Goal: Task Accomplishment & Management: Manage account settings

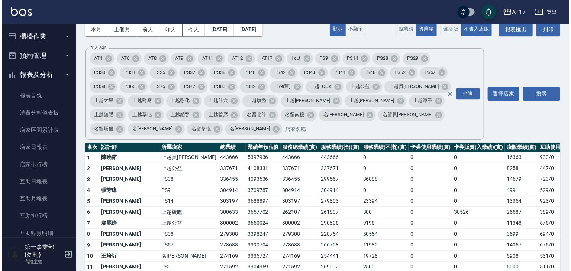
scroll to position [260, 0]
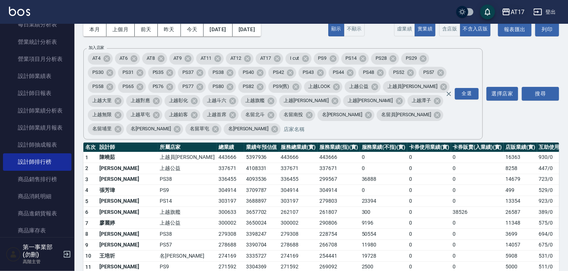
click at [513, 10] on div "AT17" at bounding box center [517, 11] width 14 height 9
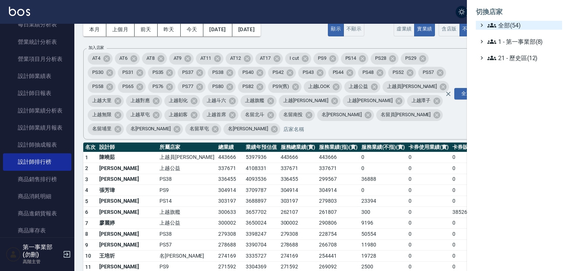
click at [514, 23] on span "全部(54)" at bounding box center [524, 25] width 72 height 9
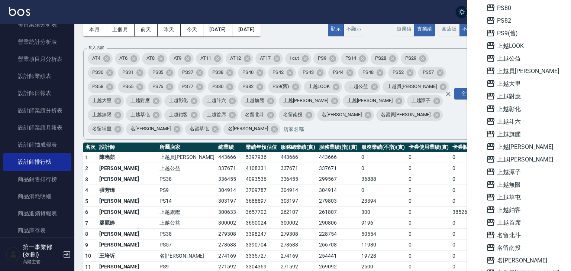
scroll to position [446, 0]
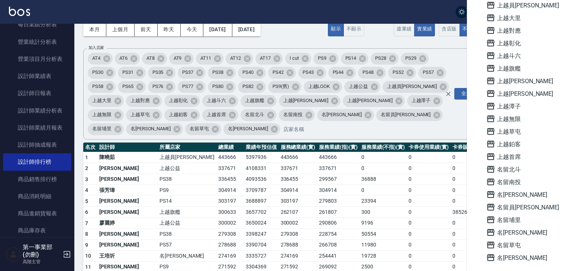
click at [519, 208] on span "名留員[PERSON_NAME]" at bounding box center [522, 207] width 73 height 9
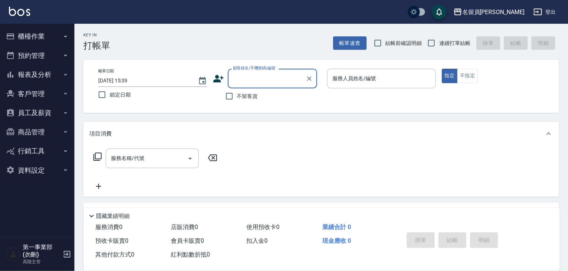
click at [40, 39] on button "櫃檯作業" at bounding box center [37, 36] width 68 height 19
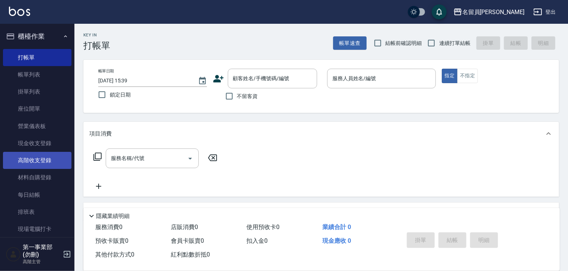
click at [42, 164] on link "高階收支登錄" at bounding box center [37, 160] width 68 height 17
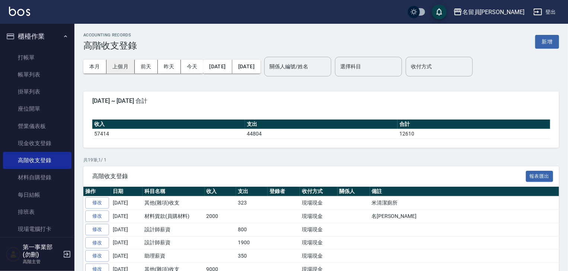
click at [115, 70] on button "上個月" at bounding box center [120, 67] width 28 height 14
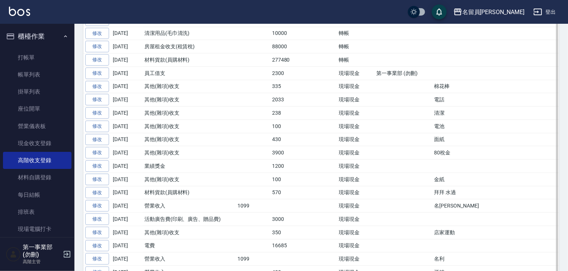
scroll to position [206, 0]
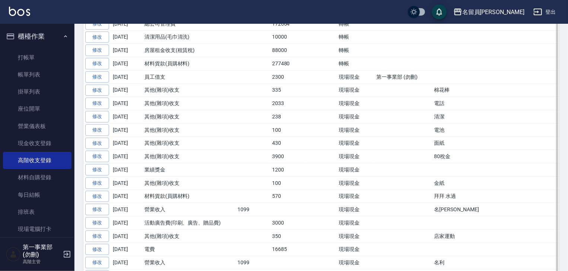
click at [156, 133] on td "其他(雜項)收支" at bounding box center [188, 129] width 93 height 13
click at [98, 67] on link "修改" at bounding box center [97, 64] width 24 height 12
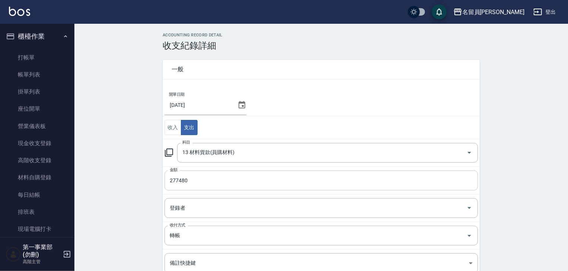
click at [189, 182] on input "277480" at bounding box center [320, 181] width 313 height 20
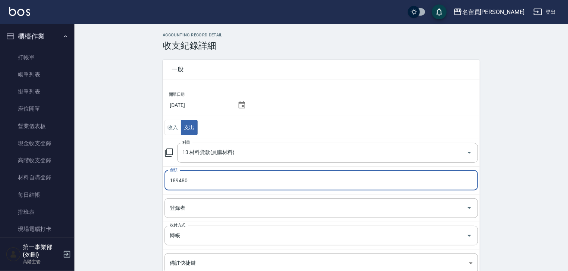
type input "189480"
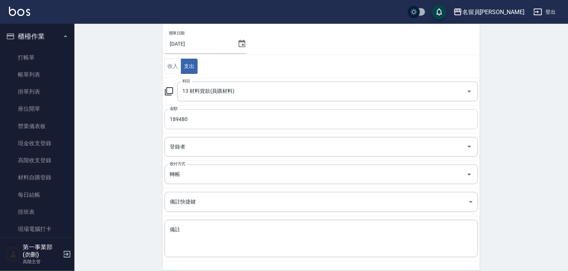
scroll to position [91, 0]
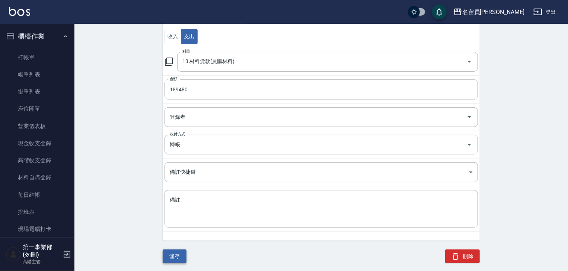
click at [180, 254] on button "儲存" at bounding box center [175, 257] width 24 height 14
click at [473, 254] on button "刪除" at bounding box center [462, 257] width 35 height 14
click at [46, 196] on link "每日結帳" at bounding box center [37, 195] width 68 height 17
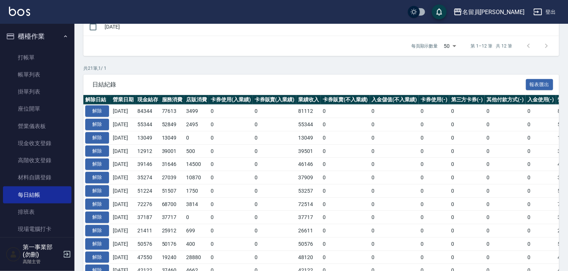
scroll to position [335, 0]
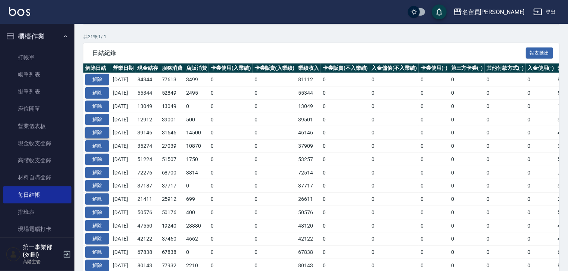
click at [103, 133] on button "解除" at bounding box center [97, 133] width 24 height 12
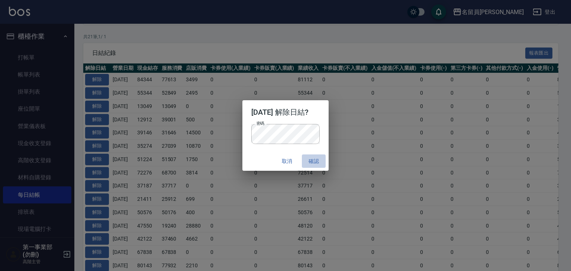
click at [318, 160] on button "確認" at bounding box center [314, 162] width 24 height 14
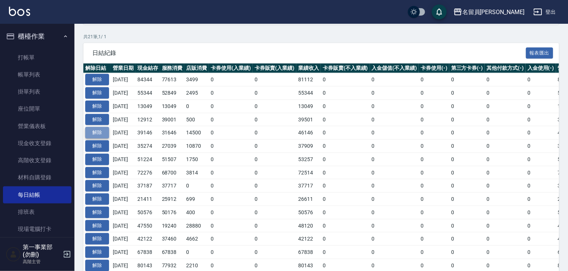
click at [104, 128] on button "解除" at bounding box center [97, 133] width 24 height 12
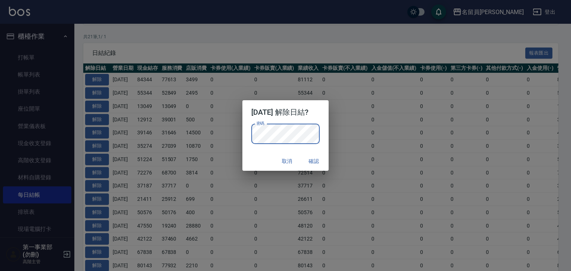
click at [320, 157] on button "確認" at bounding box center [314, 162] width 24 height 14
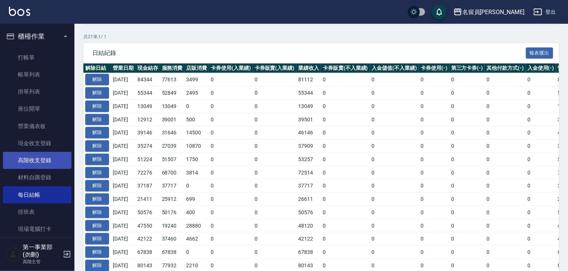
click at [45, 156] on link "高階收支登錄" at bounding box center [37, 160] width 68 height 17
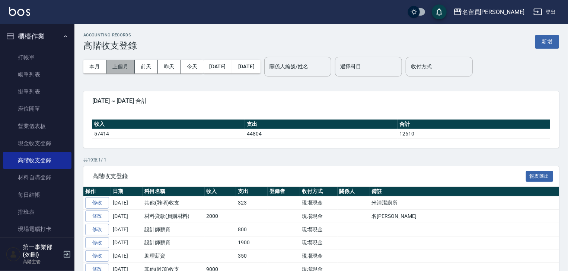
click at [112, 66] on button "上個月" at bounding box center [120, 67] width 28 height 14
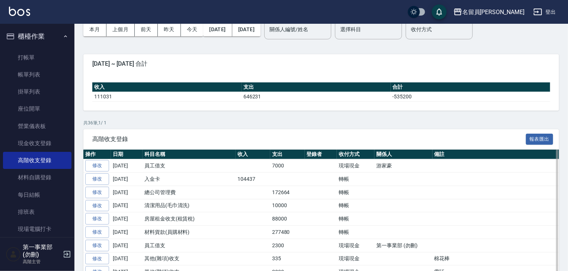
scroll to position [186, 0]
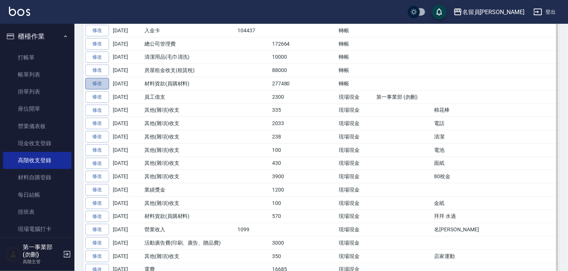
click at [102, 82] on link "修改" at bounding box center [97, 84] width 24 height 12
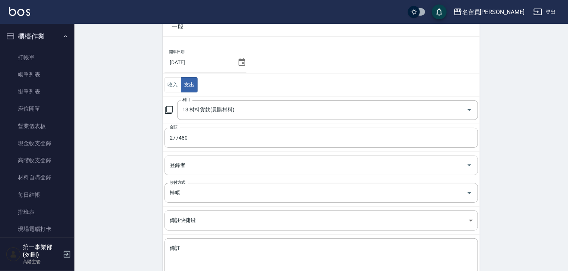
scroll to position [91, 0]
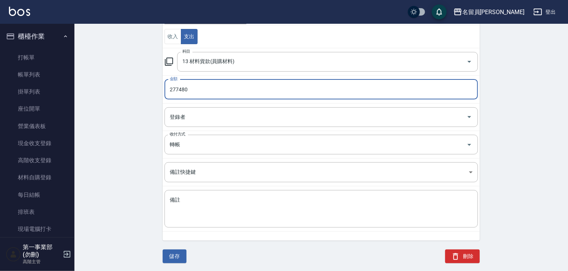
click at [196, 90] on input "277480" at bounding box center [320, 90] width 313 height 20
type input "189480"
click at [177, 258] on button "儲存" at bounding box center [175, 257] width 24 height 14
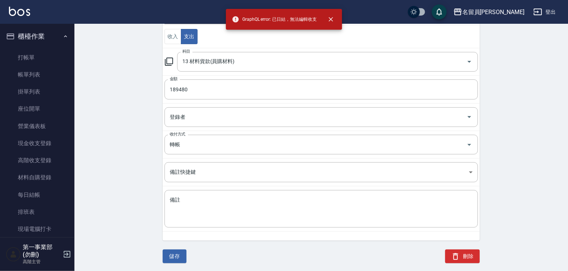
click at [101, 112] on div "ACCOUNTING RECORD DETAIL 收支紀錄詳細 一般 開單日期 2025/09/30 收入 支出 科目 13 材料貨款(員購材料) 科目 金額…" at bounding box center [320, 107] width 493 height 331
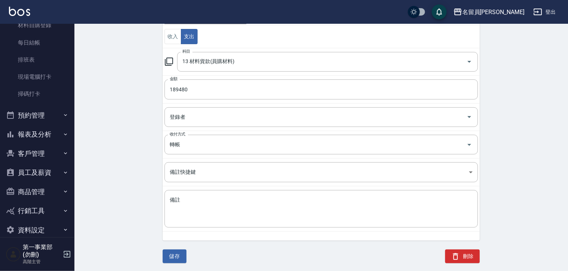
scroll to position [164, 0]
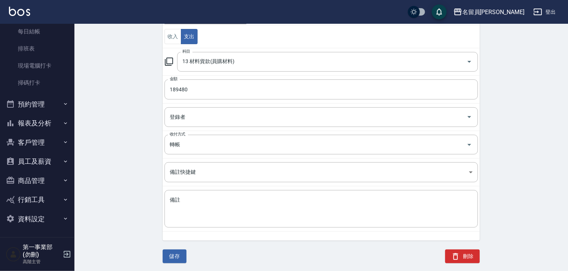
click at [46, 220] on button "資料設定" at bounding box center [37, 219] width 68 height 19
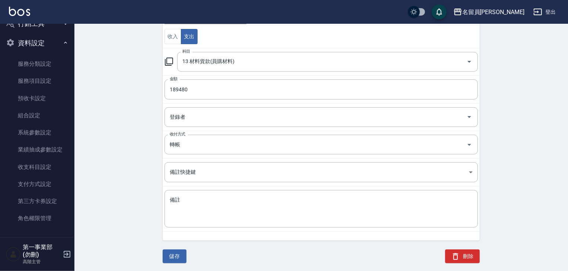
scroll to position [341, 0]
click at [45, 222] on link "角色權限管理" at bounding box center [37, 217] width 68 height 17
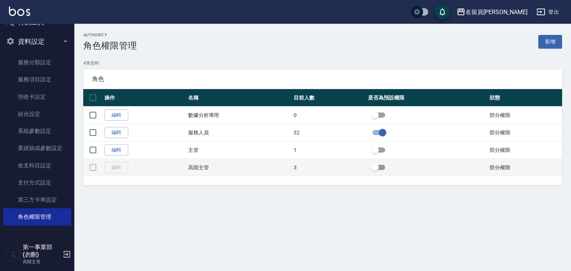
click at [196, 166] on td "高階主管" at bounding box center [239, 167] width 106 height 17
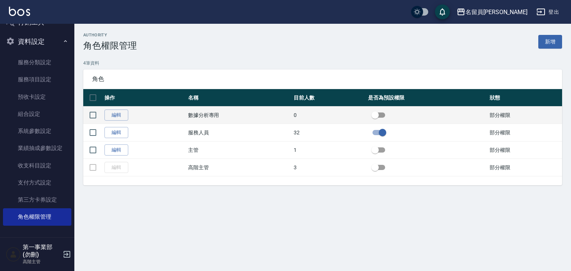
click at [207, 118] on td "數據分析專用" at bounding box center [239, 115] width 106 height 17
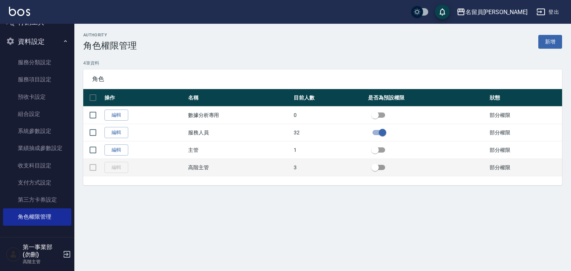
click at [211, 167] on td "高階主管" at bounding box center [239, 167] width 106 height 17
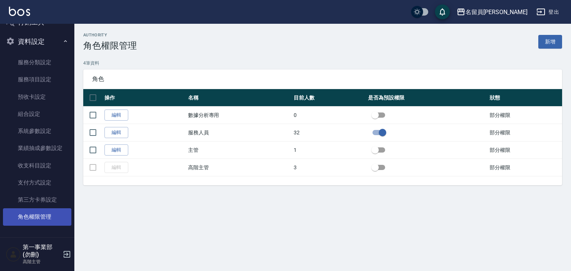
click at [46, 219] on link "角色權限管理" at bounding box center [37, 217] width 68 height 17
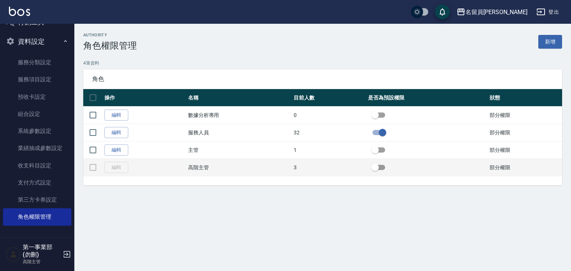
click at [196, 168] on td "高階主管" at bounding box center [239, 167] width 106 height 17
click at [96, 170] on td at bounding box center [92, 167] width 19 height 17
click at [203, 168] on td "高階主管" at bounding box center [239, 167] width 106 height 17
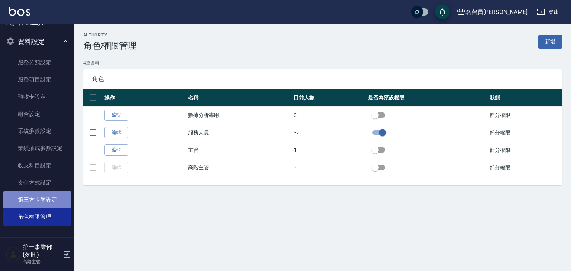
click at [45, 198] on link "第三方卡券設定" at bounding box center [37, 200] width 68 height 17
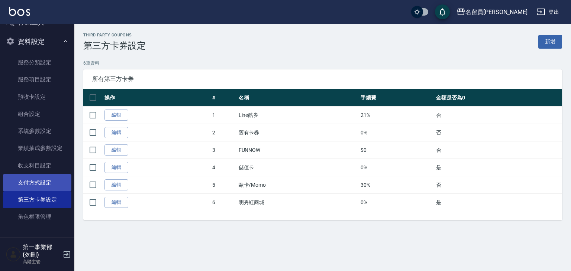
click at [43, 184] on link "支付方式設定" at bounding box center [37, 182] width 68 height 17
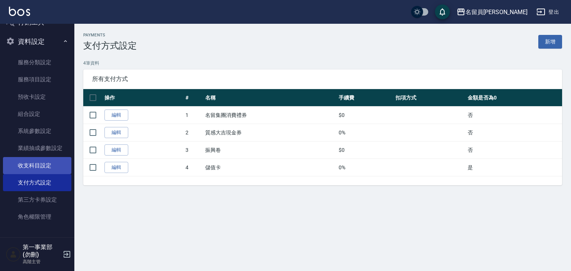
click at [44, 168] on link "收支科目設定" at bounding box center [37, 165] width 68 height 17
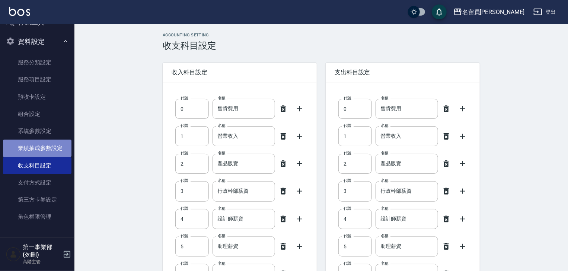
click at [48, 152] on link "業績抽成參數設定" at bounding box center [37, 148] width 68 height 17
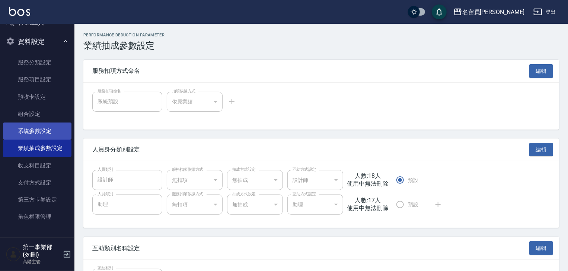
click at [34, 133] on link "系統參數設定" at bounding box center [37, 131] width 68 height 17
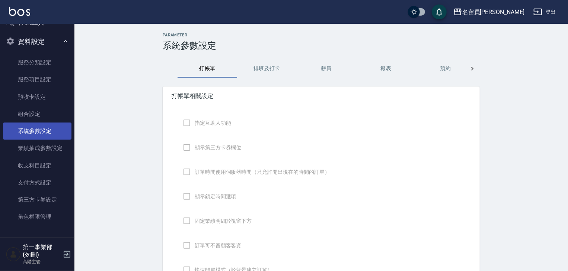
checkbox input "true"
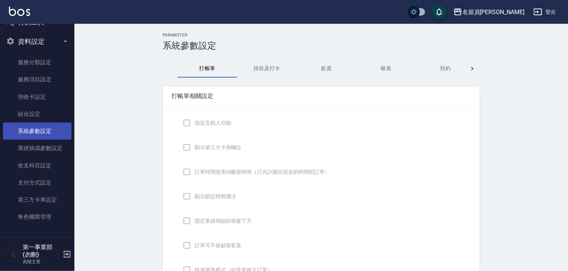
checkbox input "true"
checkbox input "false"
type input "NICKNAME"
type input "LASTORDER"
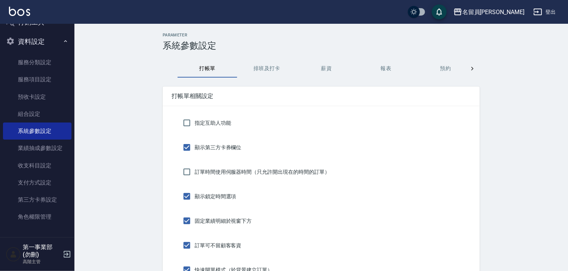
click at [470, 67] on icon at bounding box center [471, 68] width 7 height 7
click at [324, 69] on button "密碼" at bounding box center [326, 69] width 60 height 18
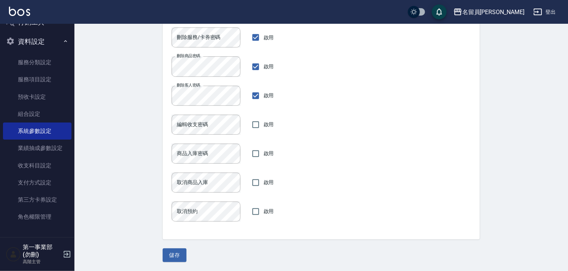
scroll to position [92, 0]
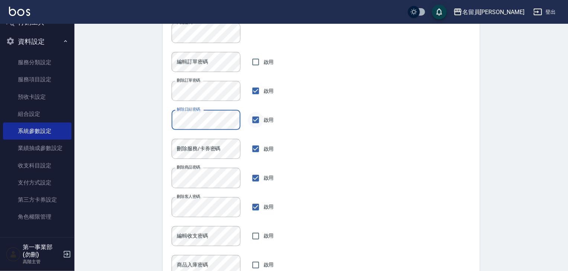
click at [256, 120] on input "啟用" at bounding box center [256, 120] width 16 height 16
checkbox input "false"
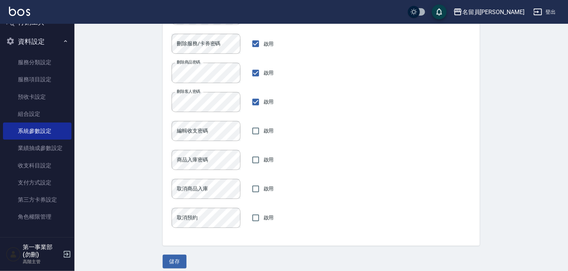
scroll to position [204, 0]
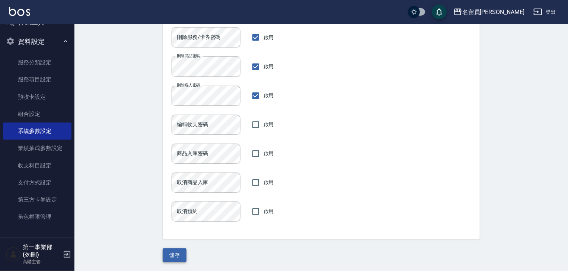
click at [179, 256] on button "儲存" at bounding box center [175, 256] width 24 height 14
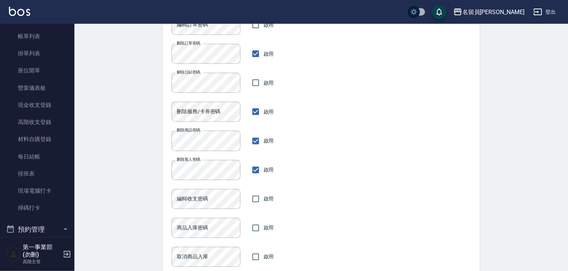
scroll to position [0, 0]
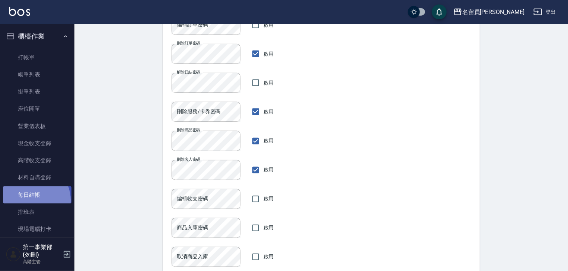
click at [31, 200] on link "每日結帳" at bounding box center [37, 195] width 68 height 17
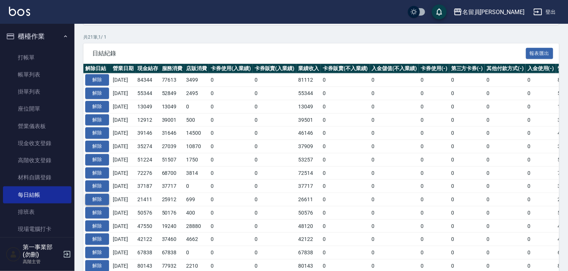
scroll to position [335, 0]
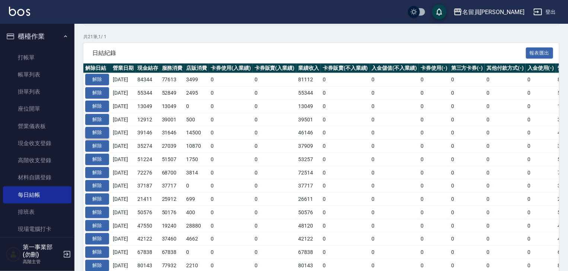
click at [99, 132] on button "解除" at bounding box center [97, 133] width 24 height 12
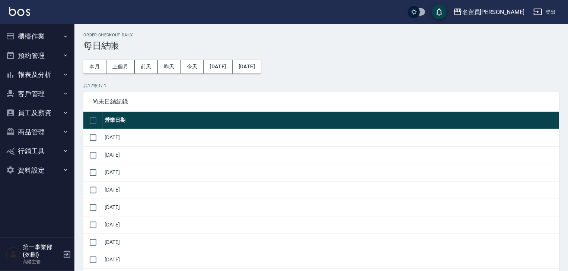
click at [52, 36] on button "櫃檯作業" at bounding box center [37, 36] width 68 height 19
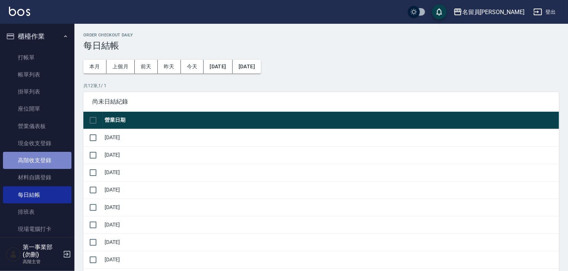
click at [55, 157] on link "高階收支登錄" at bounding box center [37, 160] width 68 height 17
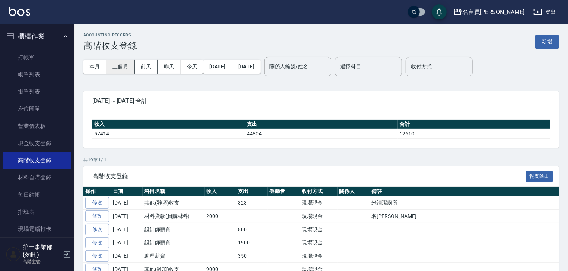
click at [123, 61] on button "上個月" at bounding box center [120, 67] width 28 height 14
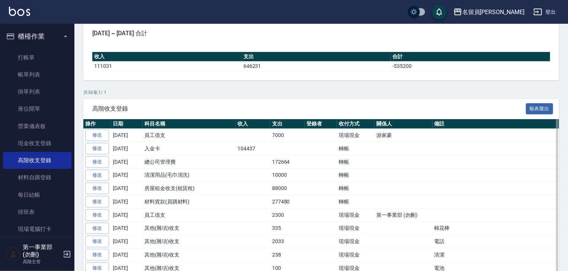
scroll to position [74, 0]
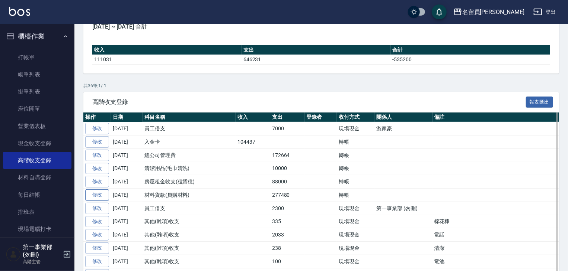
click at [105, 194] on link "修改" at bounding box center [97, 196] width 24 height 12
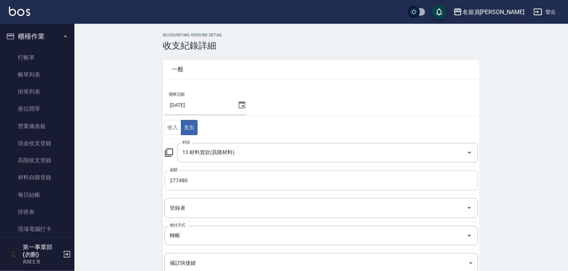
click at [181, 184] on input "277480" at bounding box center [320, 181] width 313 height 20
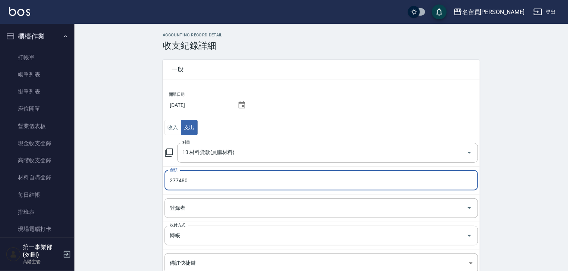
click at [181, 184] on input "277480" at bounding box center [320, 181] width 313 height 20
type input "189480"
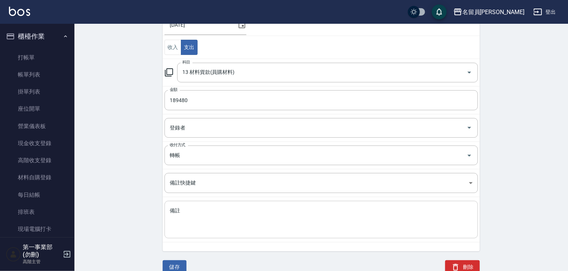
scroll to position [91, 0]
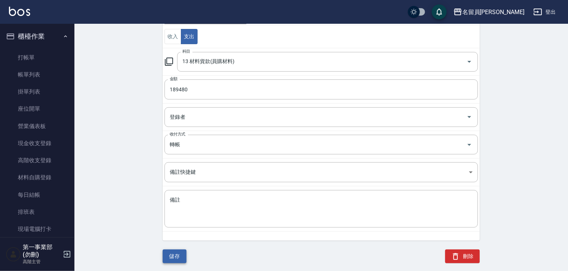
click at [176, 252] on button "儲存" at bounding box center [175, 257] width 24 height 14
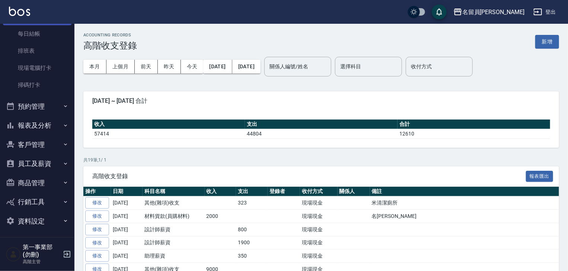
scroll to position [164, 0]
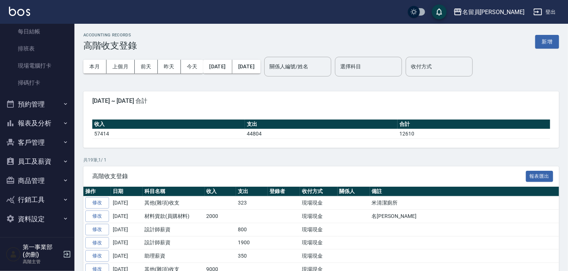
click at [47, 126] on button "報表及分析" at bounding box center [37, 123] width 68 height 19
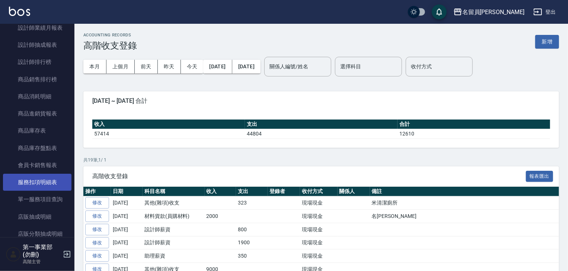
scroll to position [796, 0]
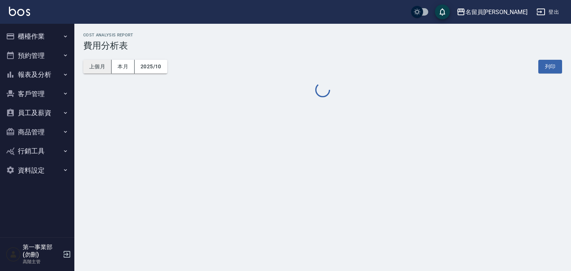
click at [94, 68] on button "上個月" at bounding box center [97, 67] width 28 height 14
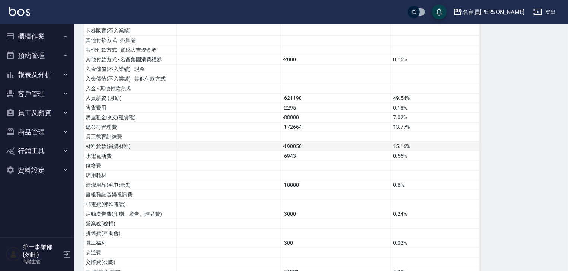
scroll to position [298, 0]
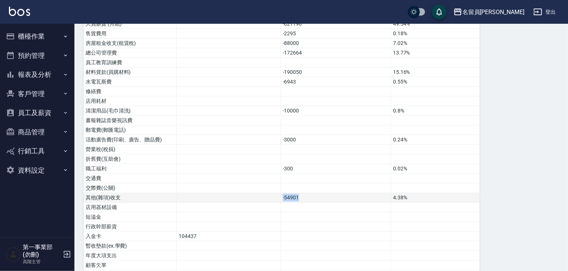
drag, startPoint x: 314, startPoint y: 188, endPoint x: 271, endPoint y: 183, distance: 42.6
click at [271, 193] on tr "其他(雜項)收支 -54901 4.38%" at bounding box center [282, 198] width 396 height 10
click at [311, 193] on td "-54901" at bounding box center [335, 198] width 110 height 10
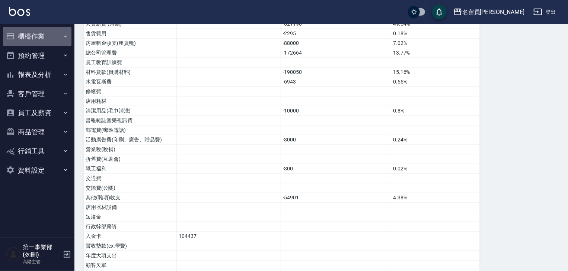
click at [59, 36] on button "櫃檯作業" at bounding box center [37, 36] width 68 height 19
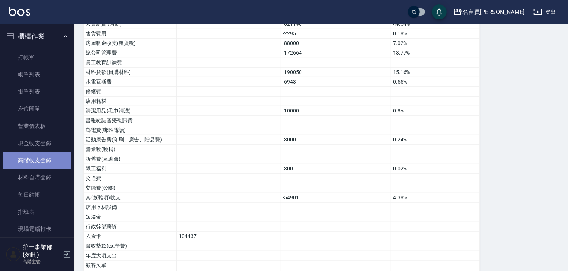
click at [48, 163] on link "高階收支登錄" at bounding box center [37, 160] width 68 height 17
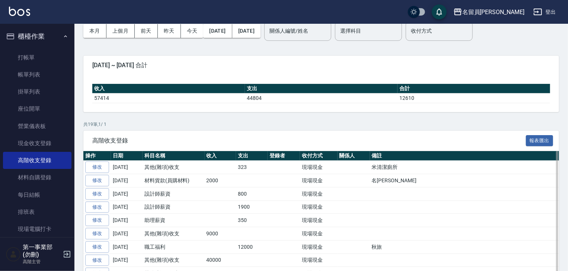
scroll to position [112, 0]
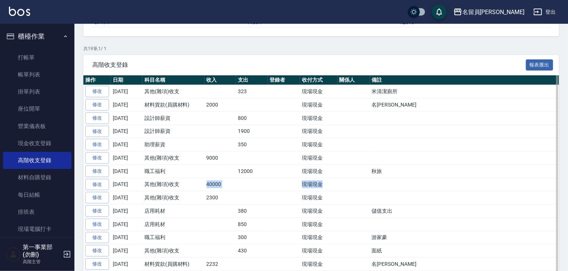
drag, startPoint x: 202, startPoint y: 180, endPoint x: 333, endPoint y: 188, distance: 131.5
click at [333, 188] on tr "修改 2025-10-09 其他(雜項)收支 40000 現場現金" at bounding box center [324, 184] width 483 height 13
click at [333, 188] on td "現場現金" at bounding box center [319, 184] width 38 height 13
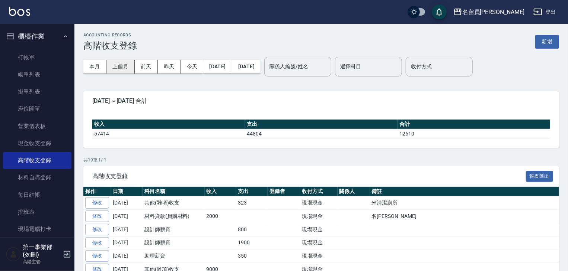
click at [118, 65] on button "上個月" at bounding box center [120, 67] width 28 height 14
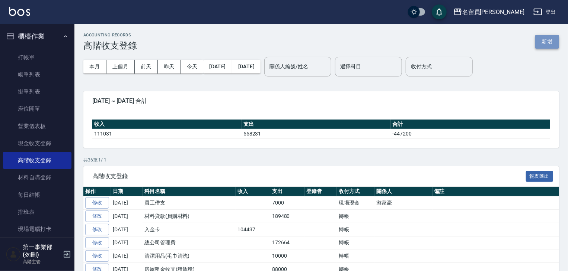
click at [553, 42] on button "新增" at bounding box center [547, 42] width 24 height 14
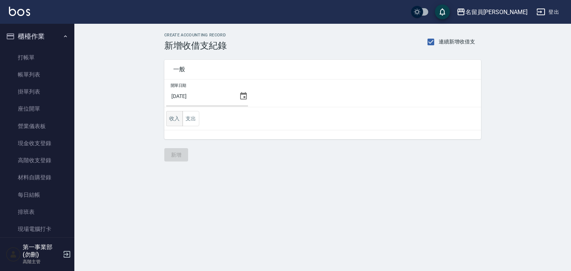
click at [172, 120] on button "收入" at bounding box center [174, 118] width 17 height 15
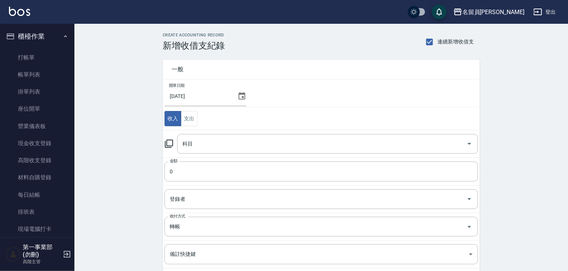
click at [240, 94] on icon at bounding box center [241, 95] width 7 height 7
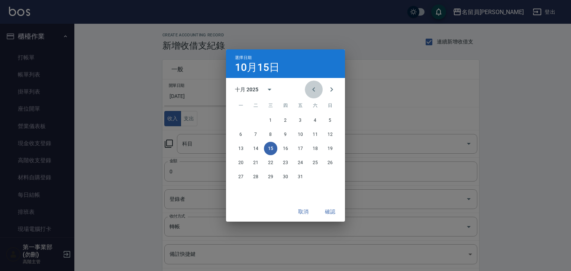
click at [318, 93] on button "Previous month" at bounding box center [314, 90] width 18 height 18
click at [260, 177] on button "30" at bounding box center [255, 176] width 13 height 13
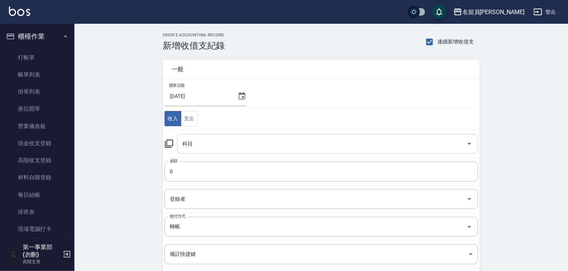
click at [209, 146] on input "科目" at bounding box center [321, 144] width 283 height 13
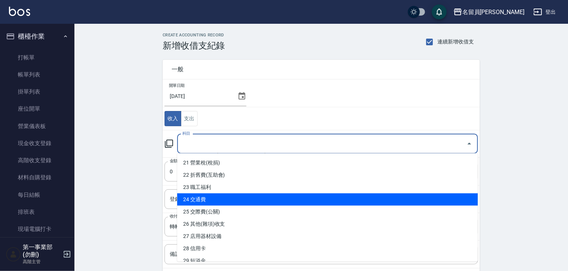
scroll to position [298, 0]
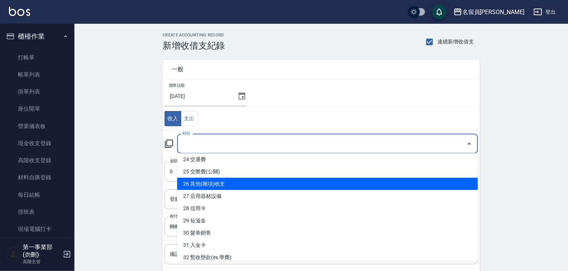
click at [223, 186] on li "26 其他(雜項)收支" at bounding box center [327, 184] width 300 height 12
type input "26 其他(雜項)收支"
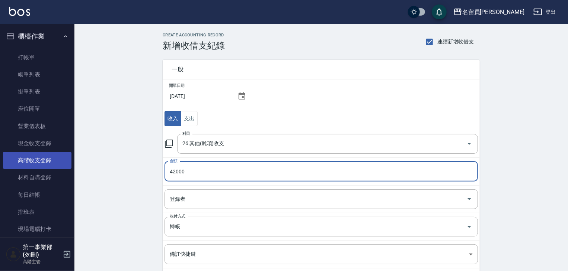
type input "42000"
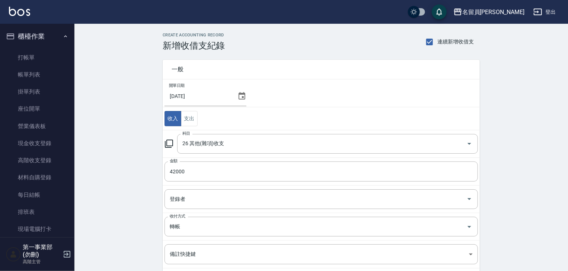
scroll to position [82, 0]
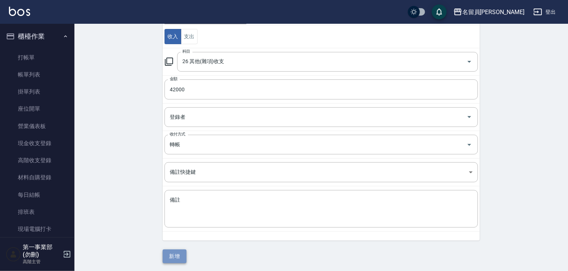
click at [182, 258] on button "新增" at bounding box center [175, 257] width 24 height 14
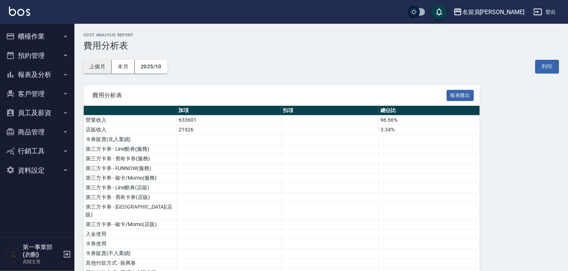
click at [103, 65] on button "上個月" at bounding box center [97, 67] width 28 height 14
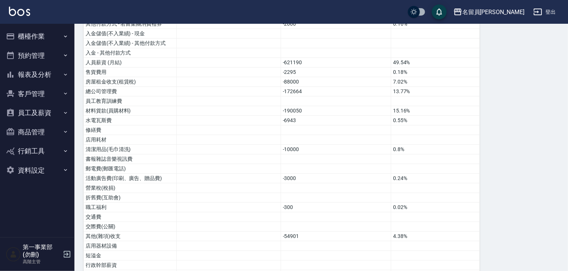
scroll to position [260, 0]
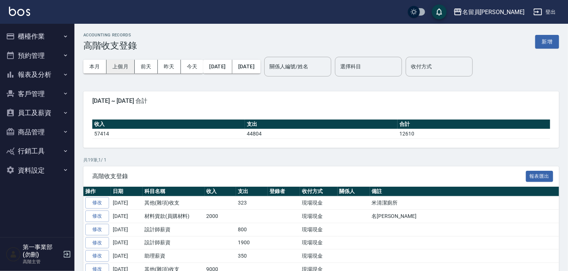
click at [119, 69] on button "上個月" at bounding box center [120, 67] width 28 height 14
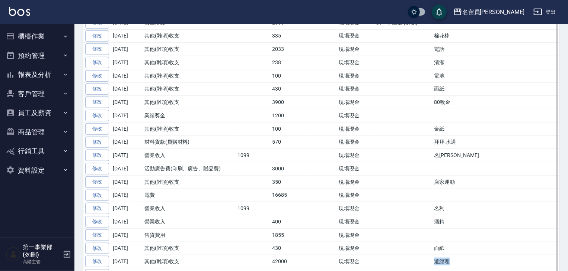
scroll to position [261, 0]
drag, startPoint x: 472, startPoint y: 265, endPoint x: 424, endPoint y: 265, distance: 48.0
click at [424, 265] on tr "修改 [DATE] 其他(雜項)收支 42000 現場現金 還經理" at bounding box center [324, 261] width 483 height 13
click at [442, 262] on td "還經理" at bounding box center [499, 261] width 135 height 13
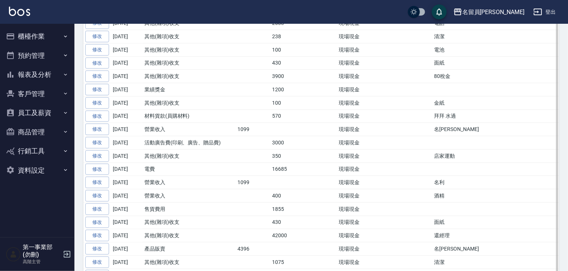
scroll to position [298, 0]
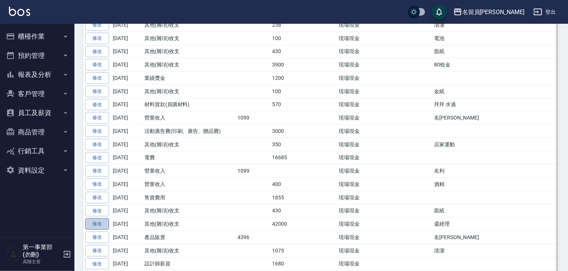
click at [95, 224] on link "修改" at bounding box center [97, 225] width 24 height 12
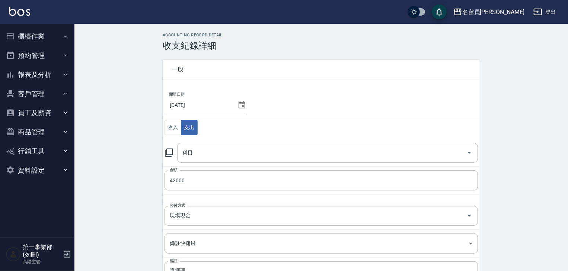
type input "26 其他(雜項)收支"
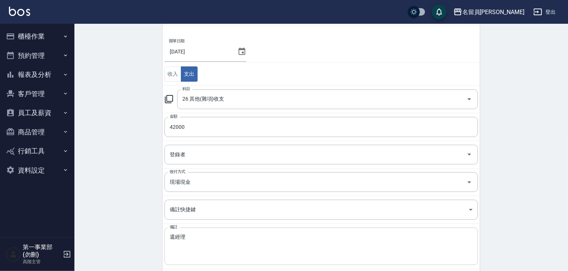
scroll to position [91, 0]
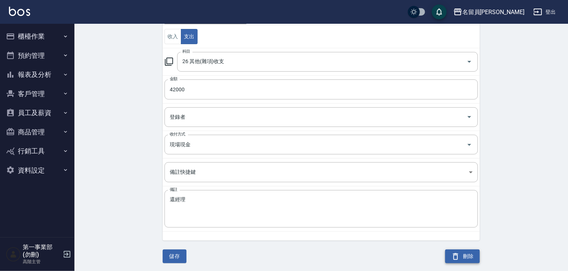
click at [457, 258] on icon "button" at bounding box center [455, 257] width 5 height 7
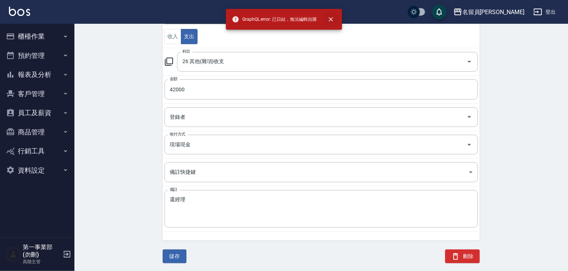
click at [329, 20] on icon "close" at bounding box center [330, 19] width 7 height 7
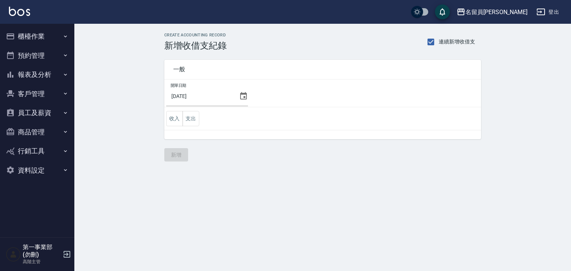
click at [48, 173] on button "資料設定" at bounding box center [37, 170] width 68 height 19
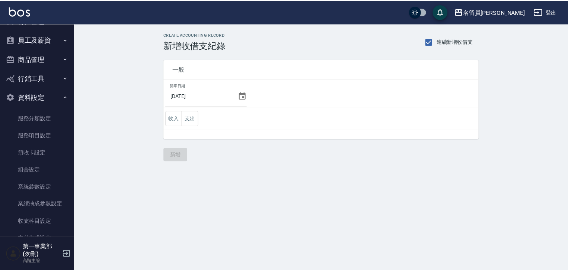
scroll to position [74, 0]
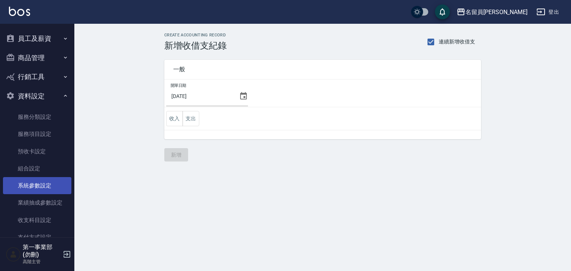
click at [48, 189] on link "系統參數設定" at bounding box center [37, 185] width 68 height 17
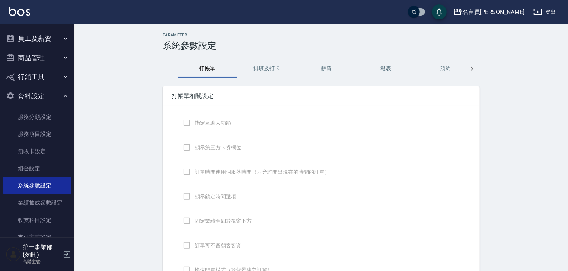
checkbox input "true"
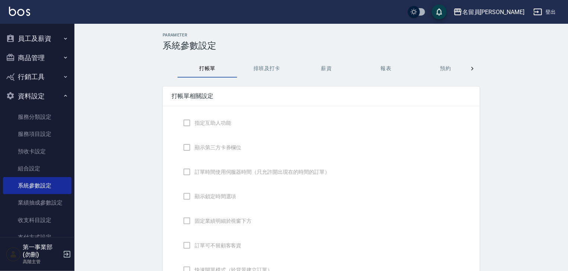
checkbox input "true"
checkbox input "false"
type input "NICKNAME"
type input "LASTORDER"
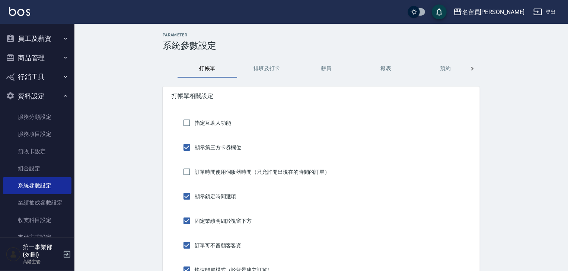
click at [466, 69] on div at bounding box center [472, 69] width 15 height 18
click at [324, 71] on button "密碼" at bounding box center [326, 69] width 60 height 18
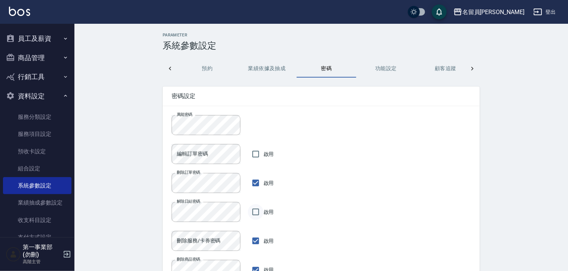
click at [256, 215] on input "啟用" at bounding box center [256, 213] width 16 height 16
checkbox input "true"
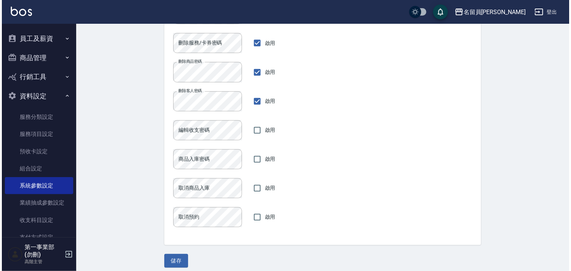
scroll to position [204, 0]
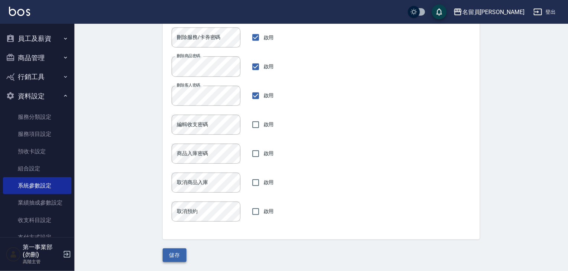
click at [183, 255] on button "儲存" at bounding box center [175, 256] width 24 height 14
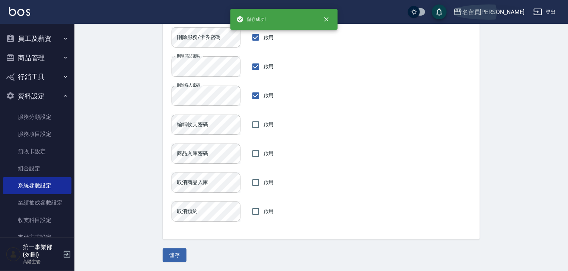
click at [508, 7] on div "名留員林中正" at bounding box center [493, 11] width 62 height 9
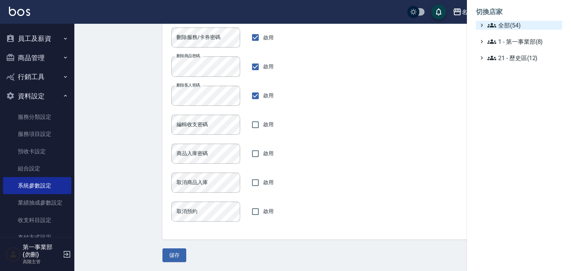
click at [517, 27] on span "全部(54)" at bounding box center [524, 25] width 72 height 9
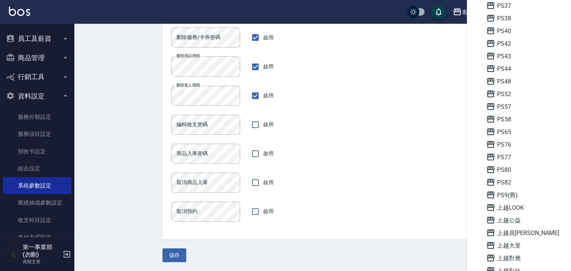
scroll to position [223, 0]
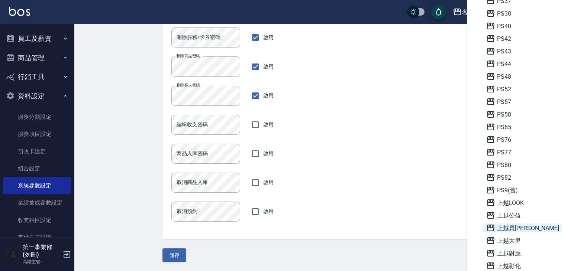
click at [518, 224] on span "上越員[PERSON_NAME]" at bounding box center [522, 228] width 73 height 9
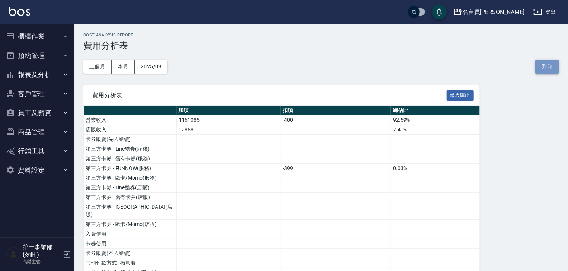
click at [546, 67] on button "列印" at bounding box center [547, 67] width 24 height 14
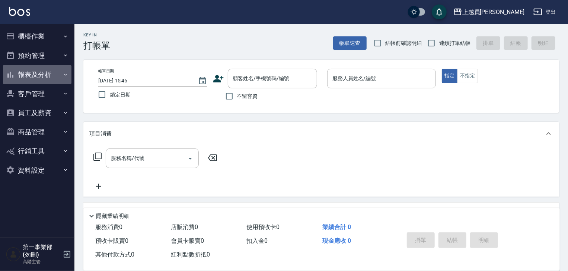
click at [45, 67] on button "報表及分析" at bounding box center [37, 74] width 68 height 19
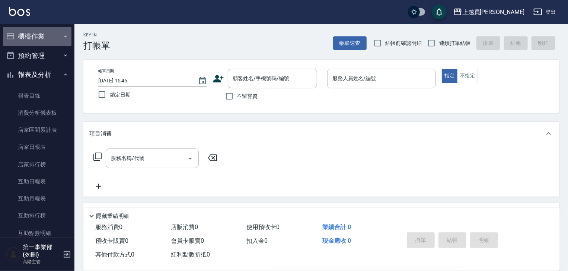
click at [48, 43] on button "櫃檯作業" at bounding box center [37, 36] width 68 height 19
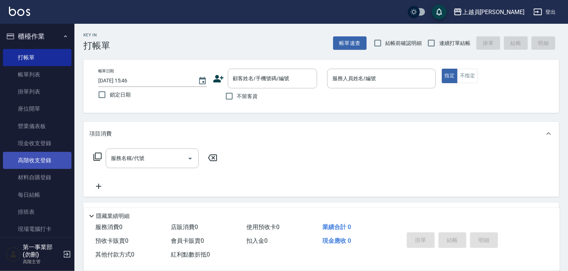
click at [47, 162] on link "高階收支登錄" at bounding box center [37, 160] width 68 height 17
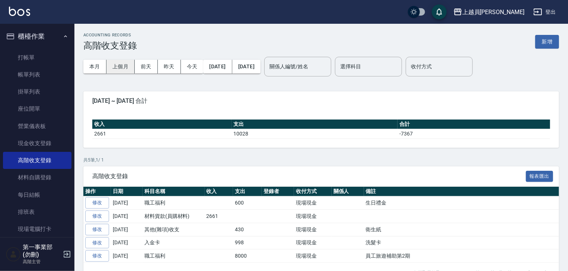
click at [124, 67] on button "上個月" at bounding box center [120, 67] width 28 height 14
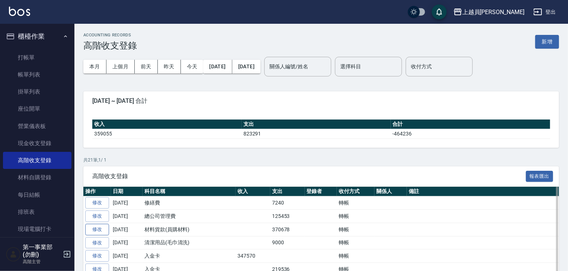
click at [101, 226] on link "修改" at bounding box center [97, 230] width 24 height 12
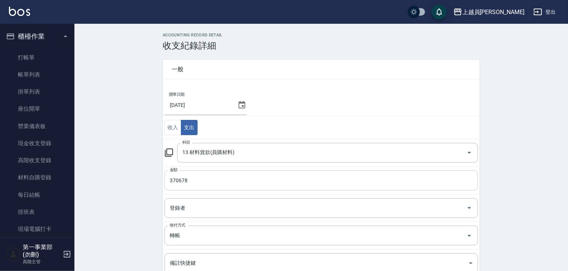
click at [175, 183] on input "370678" at bounding box center [320, 181] width 313 height 20
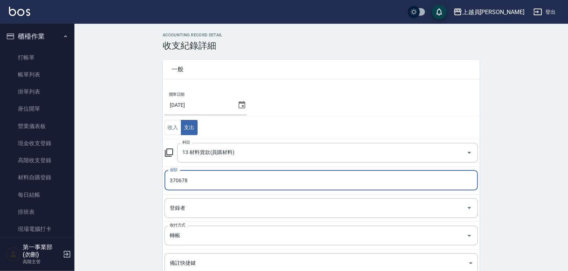
click at [178, 179] on input "370678" at bounding box center [320, 181] width 313 height 20
type input "310678"
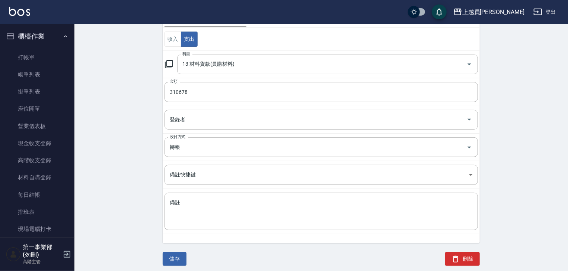
scroll to position [91, 0]
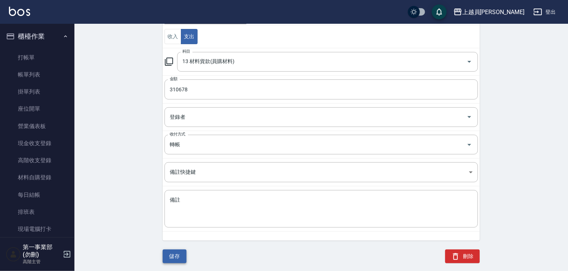
click at [170, 258] on button "儲存" at bounding box center [175, 257] width 24 height 14
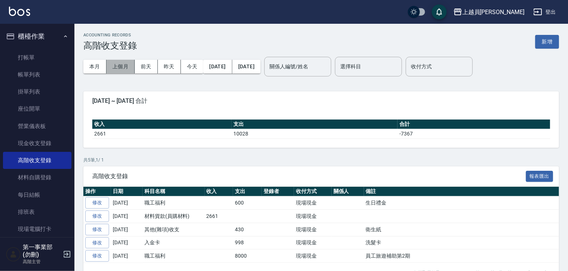
click at [128, 67] on button "上個月" at bounding box center [120, 67] width 28 height 14
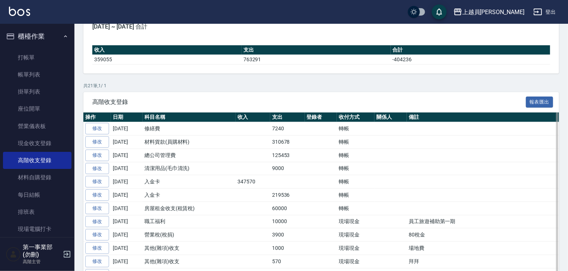
scroll to position [112, 0]
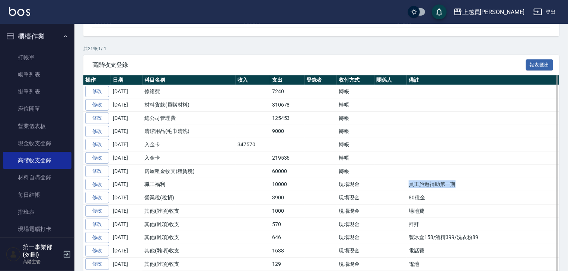
drag, startPoint x: 472, startPoint y: 186, endPoint x: 410, endPoint y: 184, distance: 62.5
click at [410, 184] on td "員工旅遊補助第一期" at bounding box center [486, 184] width 160 height 13
click at [103, 184] on link "修改" at bounding box center [97, 185] width 24 height 12
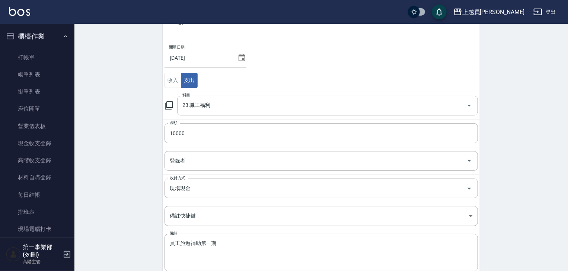
scroll to position [91, 0]
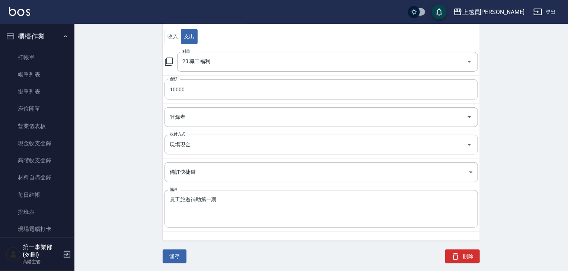
click at [470, 257] on button "刪除" at bounding box center [462, 257] width 35 height 14
click at [473, 255] on button "刪除" at bounding box center [462, 257] width 35 height 14
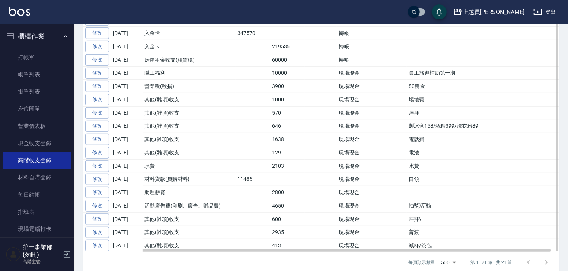
scroll to position [149, 0]
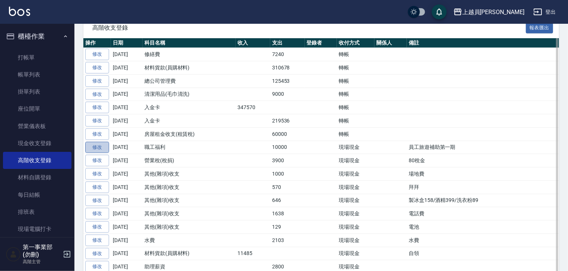
click at [94, 144] on link "修改" at bounding box center [97, 148] width 24 height 12
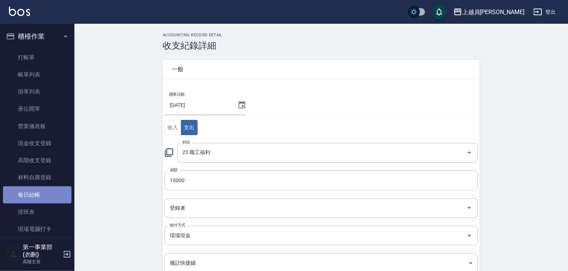
click at [45, 199] on link "每日結帳" at bounding box center [37, 195] width 68 height 17
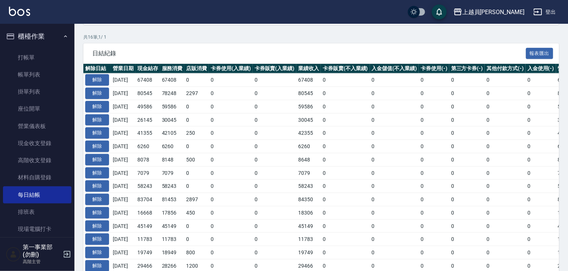
scroll to position [409, 0]
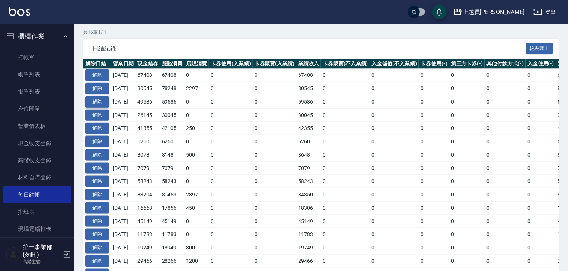
click at [91, 99] on button "解除" at bounding box center [97, 102] width 24 height 12
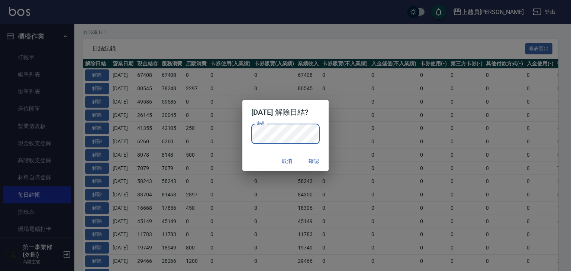
click at [322, 161] on button "確認" at bounding box center [314, 162] width 24 height 14
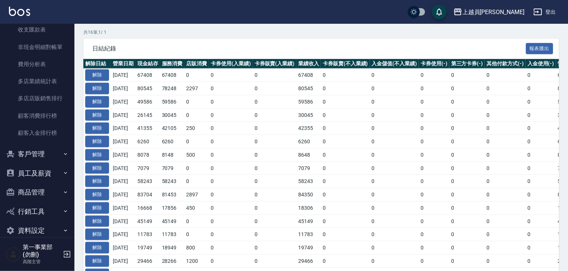
scroll to position [892, 0]
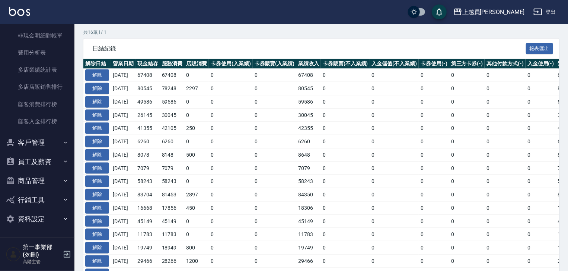
click at [42, 221] on button "資料設定" at bounding box center [37, 219] width 68 height 19
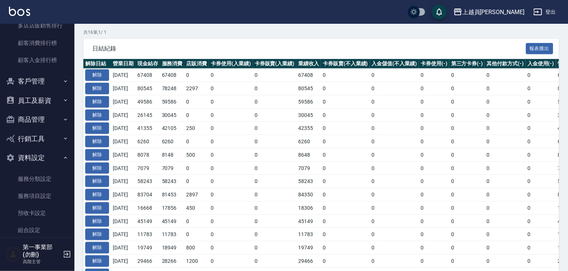
scroll to position [1070, 0]
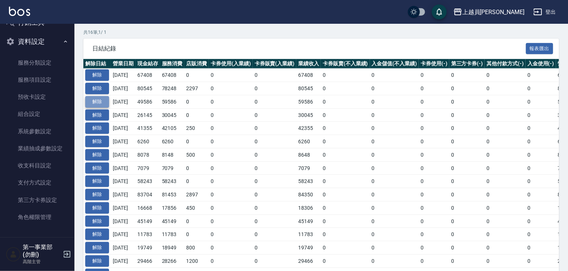
click at [104, 102] on button "解除" at bounding box center [97, 102] width 24 height 12
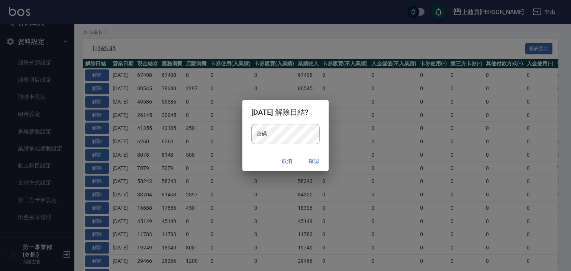
click at [295, 165] on button "取消" at bounding box center [287, 162] width 24 height 14
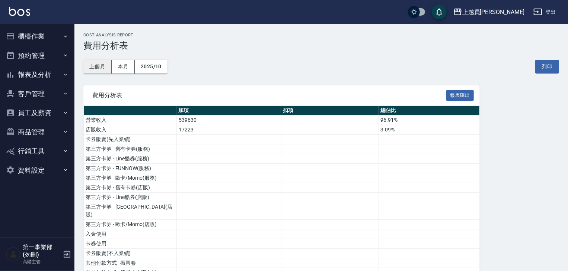
click at [101, 68] on button "上個月" at bounding box center [97, 67] width 28 height 14
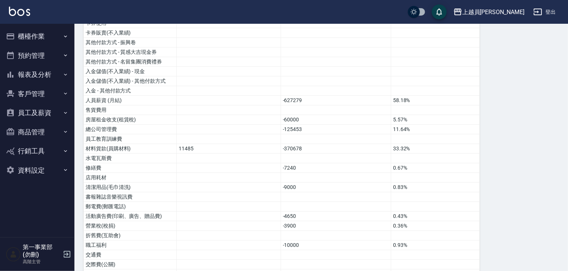
scroll to position [223, 0]
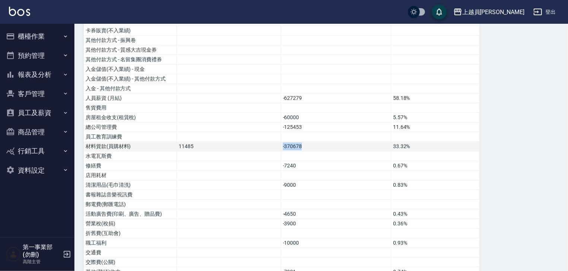
drag, startPoint x: 303, startPoint y: 137, endPoint x: 278, endPoint y: 136, distance: 24.6
click at [278, 142] on tr "材料貨款(員購材料) 11485 -370678 33.32%" at bounding box center [282, 147] width 396 height 10
click at [307, 142] on td "-370678" at bounding box center [335, 147] width 110 height 10
drag, startPoint x: 314, startPoint y: 140, endPoint x: 280, endPoint y: 140, distance: 33.8
click at [280, 142] on td "-370678" at bounding box center [335, 147] width 110 height 10
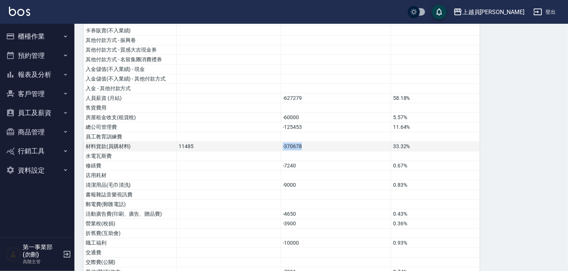
click at [295, 142] on td "-370678" at bounding box center [335, 147] width 110 height 10
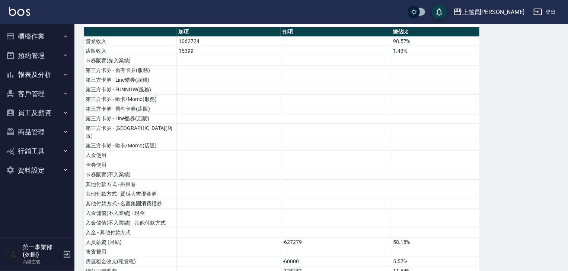
scroll to position [74, 0]
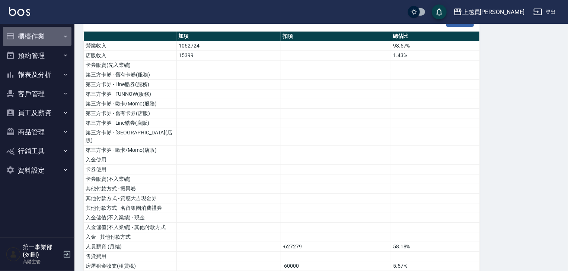
click at [50, 38] on button "櫃檯作業" at bounding box center [37, 36] width 68 height 19
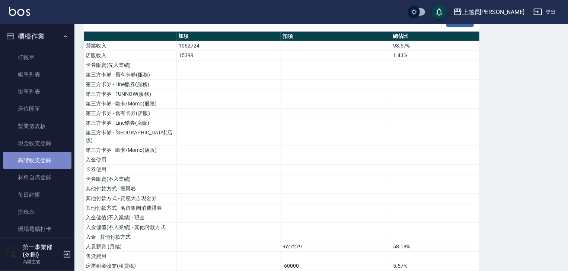
click at [45, 157] on link "高階收支登錄" at bounding box center [37, 160] width 68 height 17
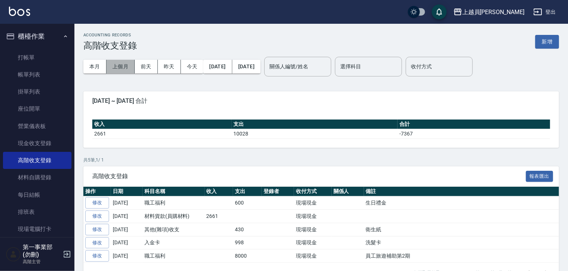
click at [118, 63] on button "上個月" at bounding box center [120, 67] width 28 height 14
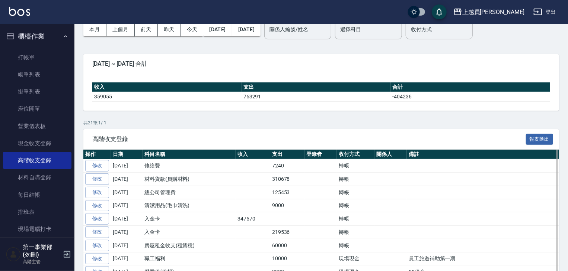
scroll to position [74, 0]
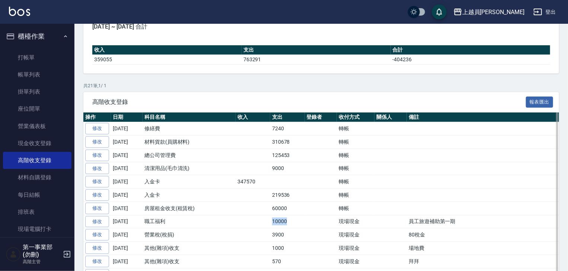
drag, startPoint x: 271, startPoint y: 219, endPoint x: 293, endPoint y: 220, distance: 21.6
click at [293, 220] on td "10000" at bounding box center [287, 221] width 35 height 13
click at [296, 229] on td "3900" at bounding box center [287, 235] width 35 height 13
drag, startPoint x: 460, startPoint y: 218, endPoint x: 392, endPoint y: 217, distance: 68.4
click at [392, 217] on tr "修改 2025-09-27 職工福利 10000 現場現金 員工旅遊補助第一期" at bounding box center [324, 221] width 483 height 13
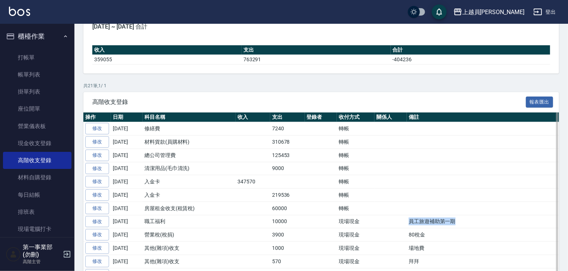
click at [451, 225] on td "員工旅遊補助第一期" at bounding box center [486, 221] width 160 height 13
drag, startPoint x: 452, startPoint y: 222, endPoint x: 400, endPoint y: 219, distance: 52.2
click at [400, 219] on tr "修改 2025-09-27 職工福利 10000 現場現金 員工旅遊補助第一期" at bounding box center [324, 221] width 483 height 13
click at [412, 221] on td "員工旅遊補助第一期" at bounding box center [486, 221] width 160 height 13
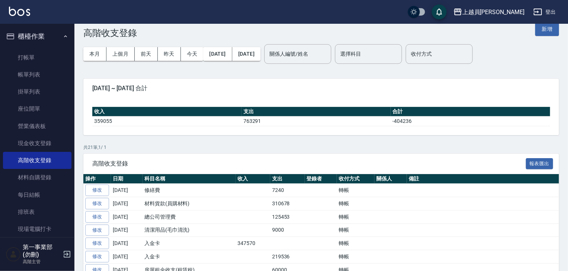
scroll to position [0, 0]
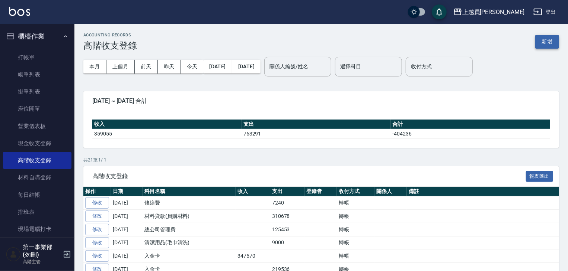
click at [539, 42] on button "新增" at bounding box center [547, 42] width 24 height 14
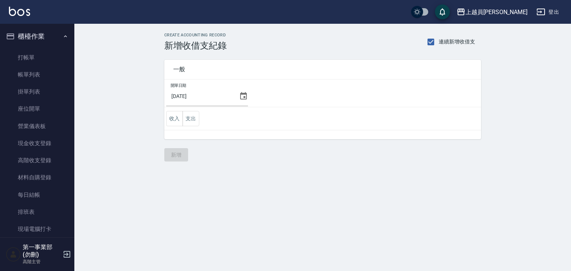
click at [242, 97] on icon at bounding box center [243, 96] width 9 height 9
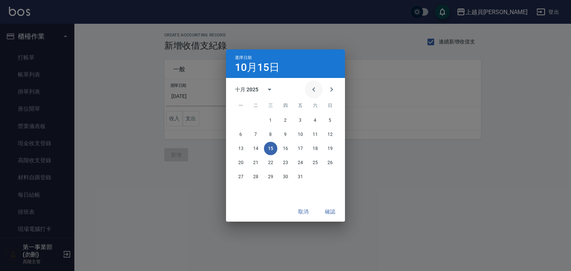
click at [309, 91] on icon "Previous month" at bounding box center [313, 89] width 9 height 9
click at [259, 179] on button "30" at bounding box center [255, 176] width 13 height 13
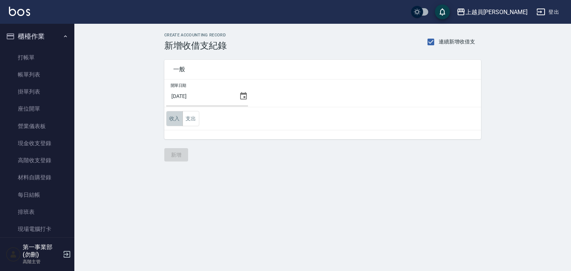
click at [177, 124] on button "收入" at bounding box center [174, 118] width 17 height 15
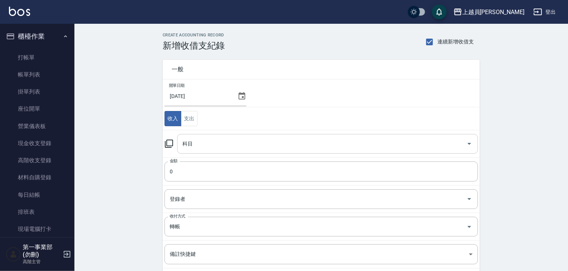
click at [205, 149] on input "科目" at bounding box center [321, 144] width 283 height 13
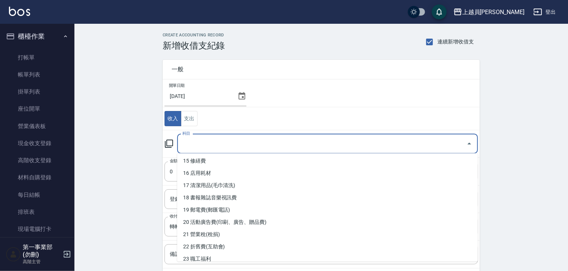
scroll to position [186, 0]
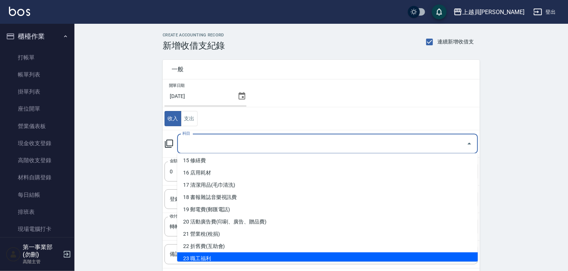
click at [214, 255] on li "23 職工福利" at bounding box center [327, 259] width 300 height 12
type input "23 職工福利"
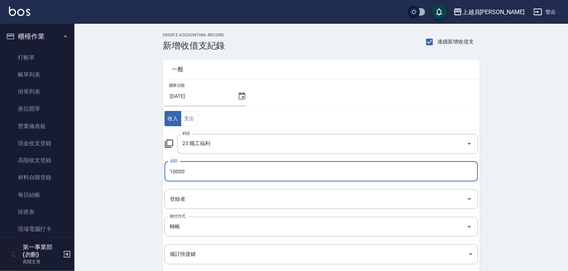
type input "10000"
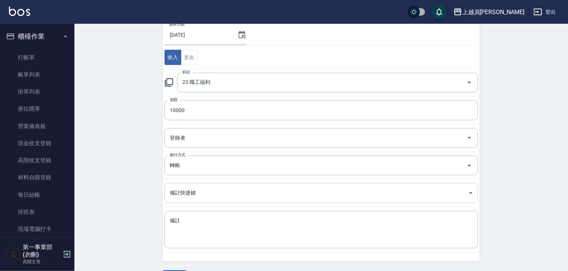
scroll to position [82, 0]
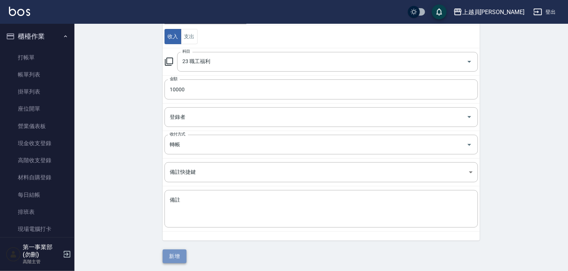
click at [173, 259] on button "新增" at bounding box center [175, 257] width 24 height 14
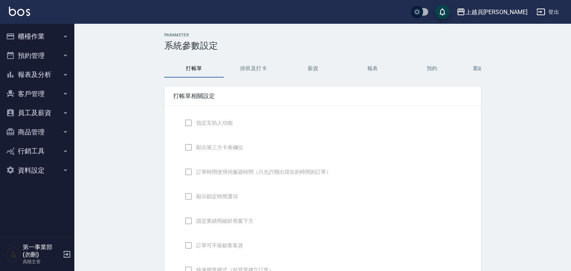
checkbox input "true"
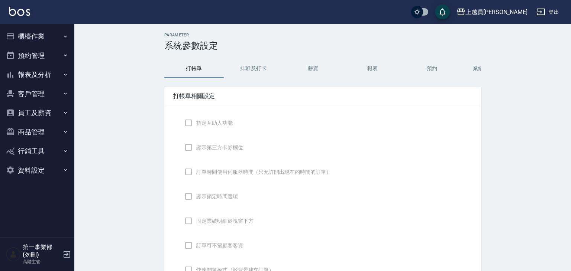
checkbox input "true"
checkbox input "false"
type input "NICKNAME"
type input "LASTORDER"
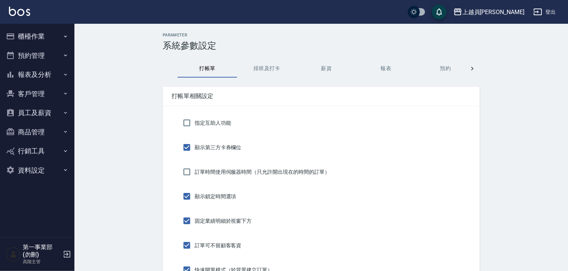
click at [472, 70] on icon at bounding box center [471, 68] width 7 height 7
click at [328, 69] on button "密碼" at bounding box center [326, 69] width 60 height 18
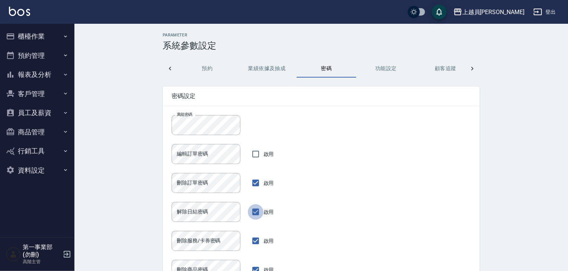
click at [257, 212] on input "啟用" at bounding box center [256, 213] width 16 height 16
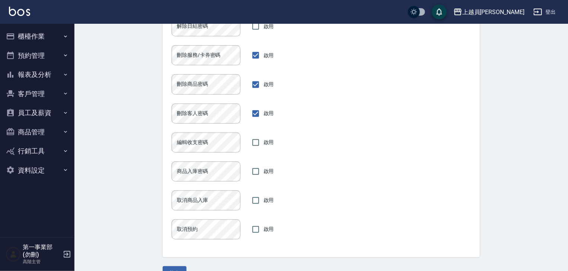
scroll to position [204, 0]
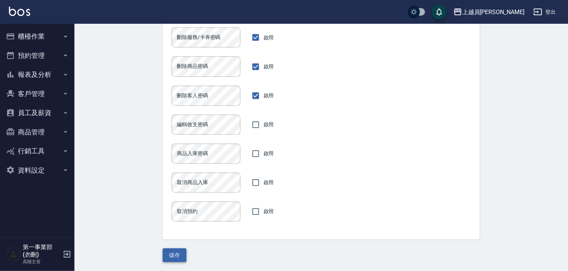
click at [179, 254] on button "儲存" at bounding box center [175, 256] width 24 height 14
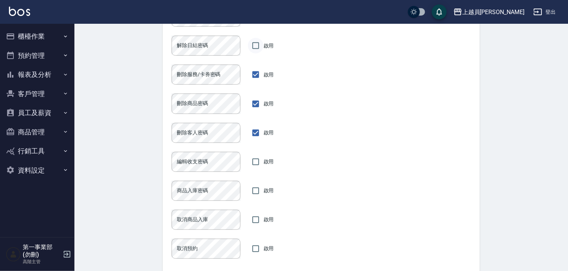
click at [254, 47] on input "啟用" at bounding box center [256, 46] width 16 height 16
checkbox input "true"
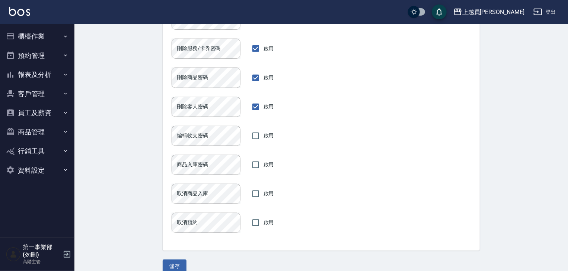
scroll to position [204, 0]
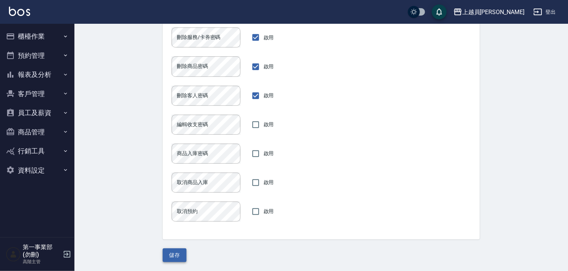
click at [171, 258] on button "儲存" at bounding box center [175, 256] width 24 height 14
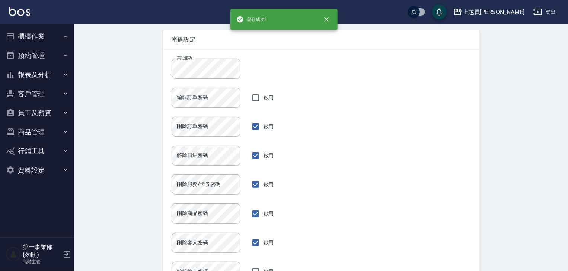
scroll to position [55, 0]
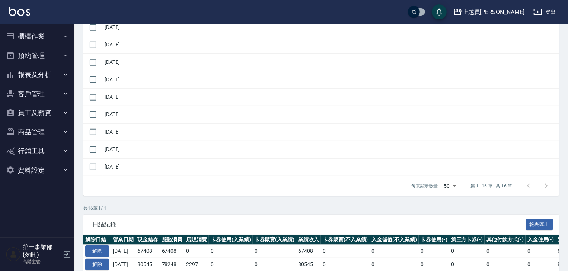
scroll to position [446, 0]
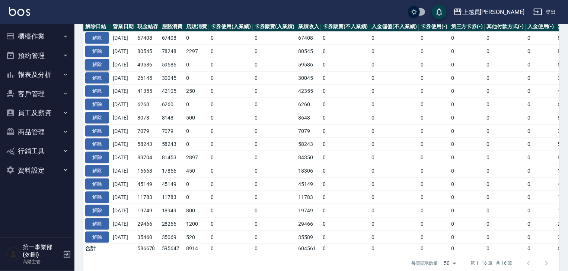
click at [100, 64] on button "解除" at bounding box center [97, 65] width 24 height 12
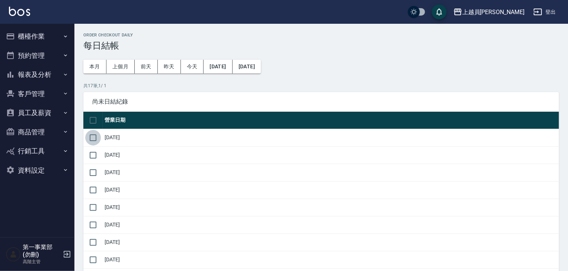
click at [91, 137] on input "checkbox" at bounding box center [93, 138] width 16 height 16
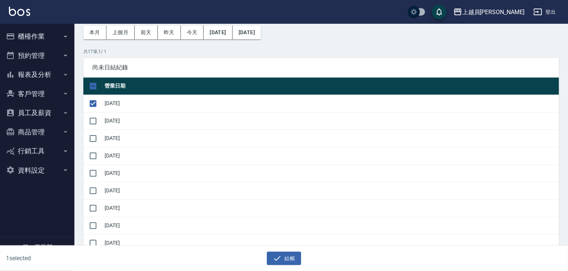
scroll to position [74, 0]
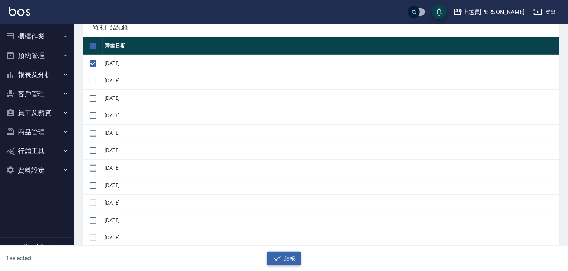
click at [282, 258] on button "結帳" at bounding box center [284, 259] width 35 height 14
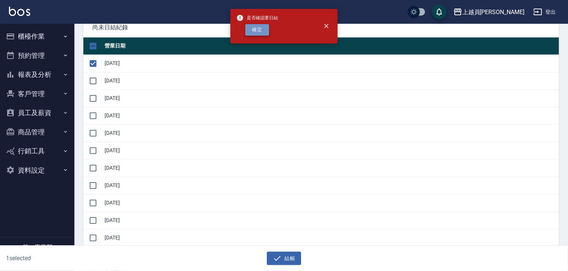
click at [254, 31] on button "確定" at bounding box center [257, 30] width 24 height 12
checkbox input "false"
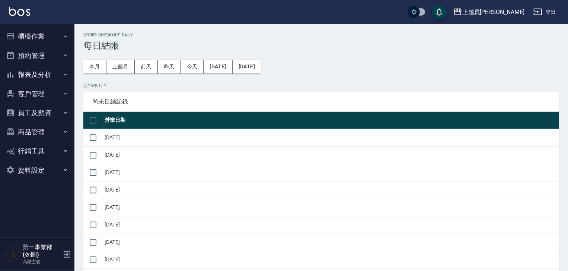
click at [57, 73] on button "報表及分析" at bounding box center [37, 74] width 68 height 19
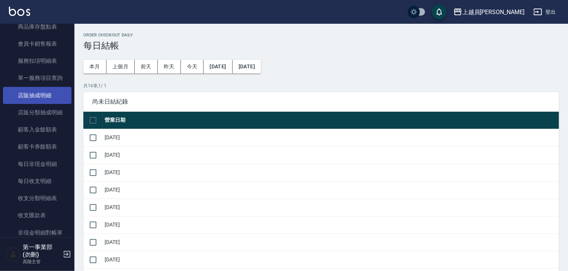
scroll to position [521, 0]
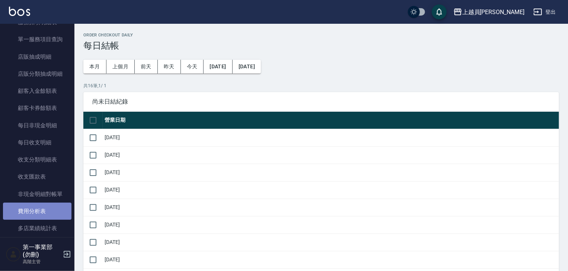
click at [45, 213] on link "費用分析表" at bounding box center [37, 211] width 68 height 17
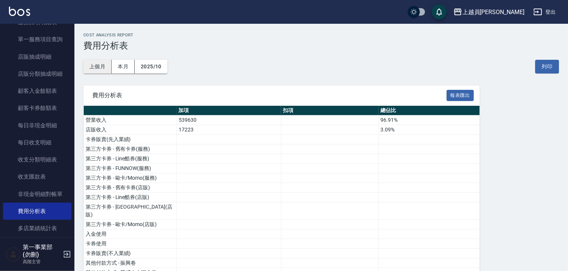
click at [103, 69] on button "上個月" at bounding box center [97, 67] width 28 height 14
click at [550, 65] on button "列印" at bounding box center [547, 67] width 24 height 14
drag, startPoint x: 224, startPoint y: 83, endPoint x: 228, endPoint y: 85, distance: 4.8
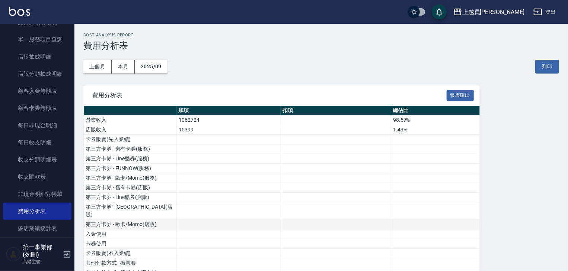
click at [192, 220] on td at bounding box center [229, 225] width 104 height 10
